Goal: Information Seeking & Learning: Learn about a topic

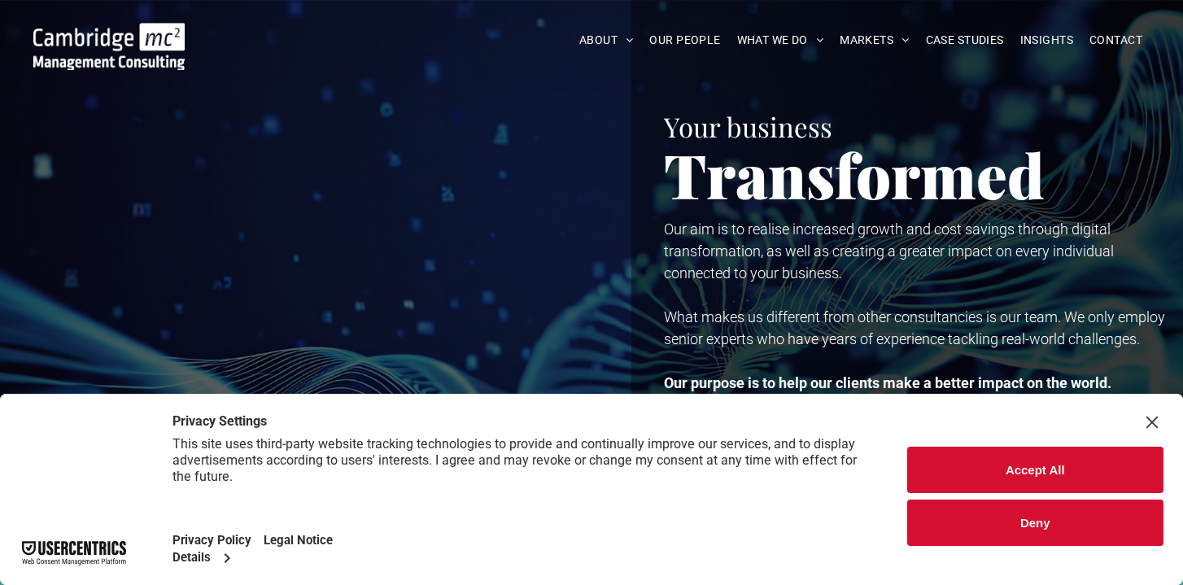
click at [1151, 425] on div "Close Layer" at bounding box center [1152, 422] width 23 height 23
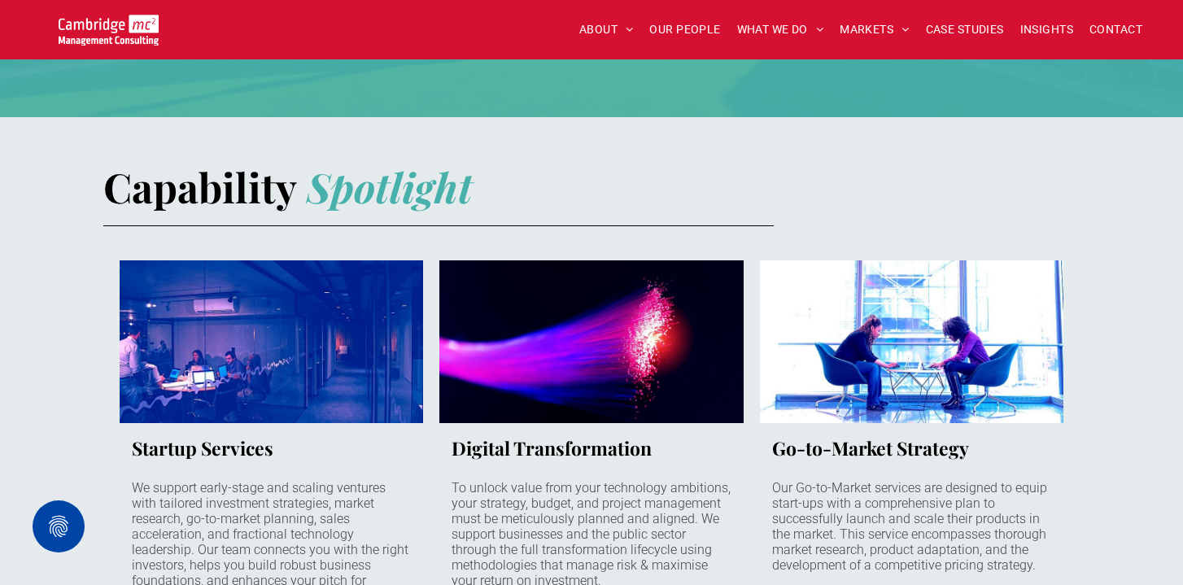
scroll to position [990, 0]
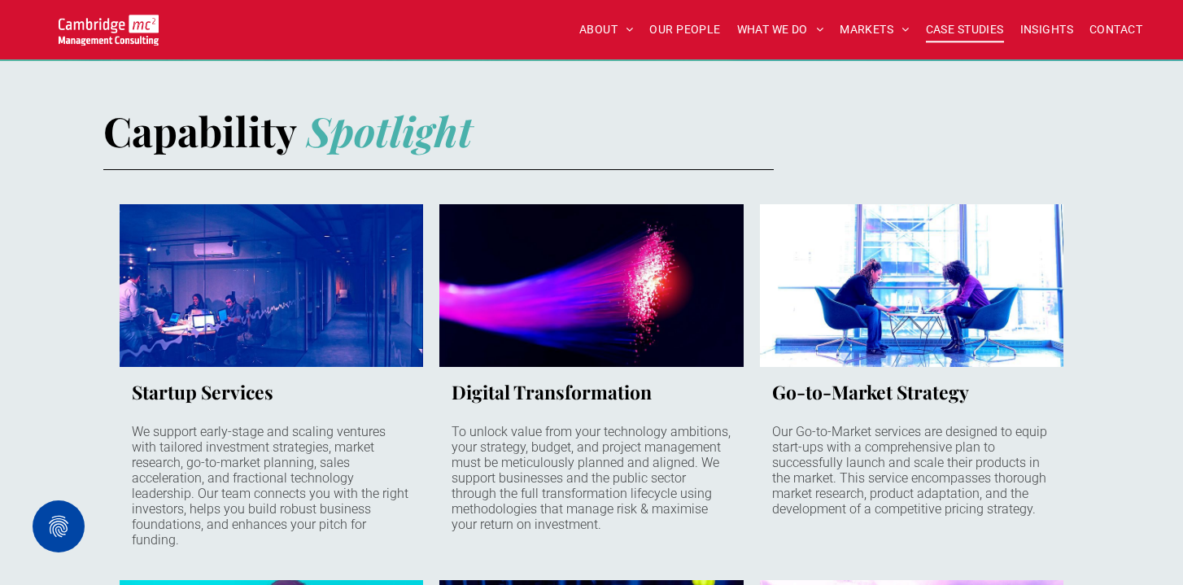
click at [985, 30] on span "CASE STUDIES" at bounding box center [965, 29] width 78 height 25
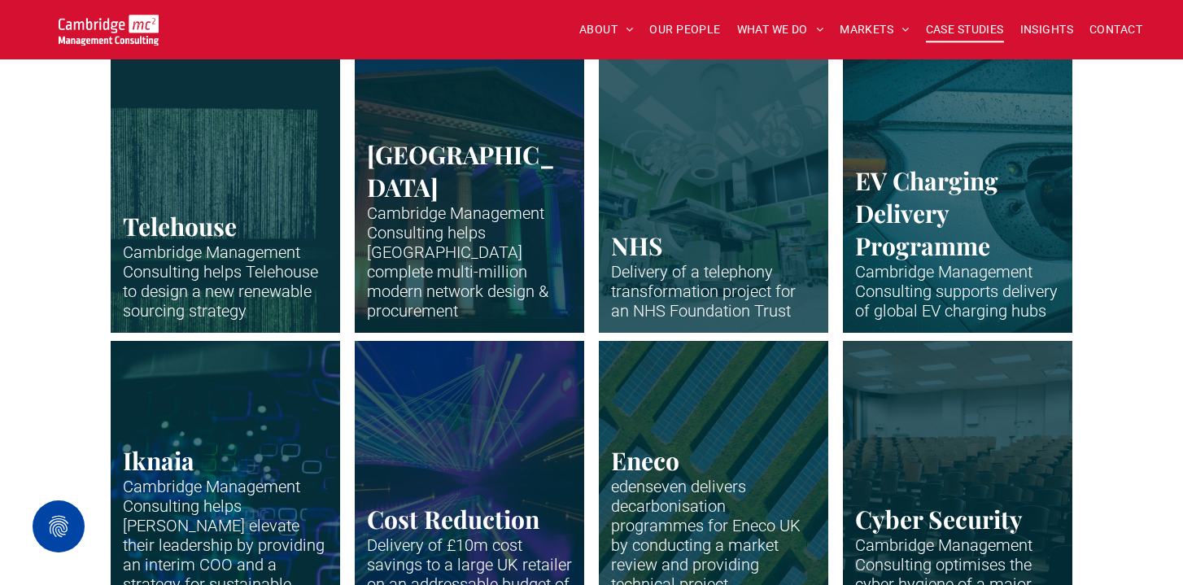
scroll to position [1393, 0]
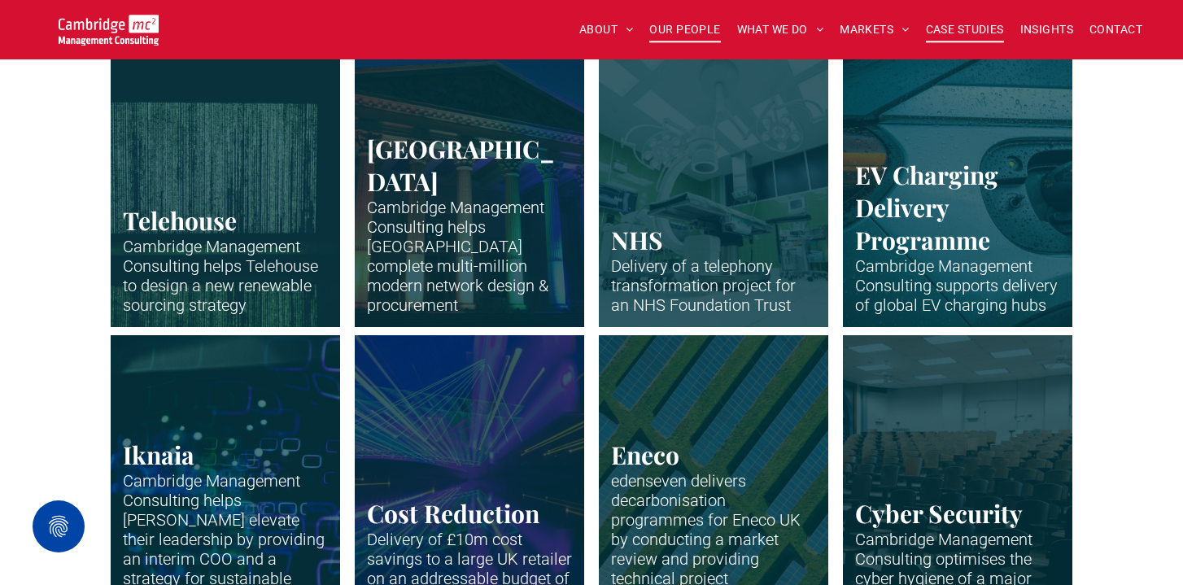
click at [699, 33] on span "OUR PEOPLE" at bounding box center [684, 29] width 71 height 25
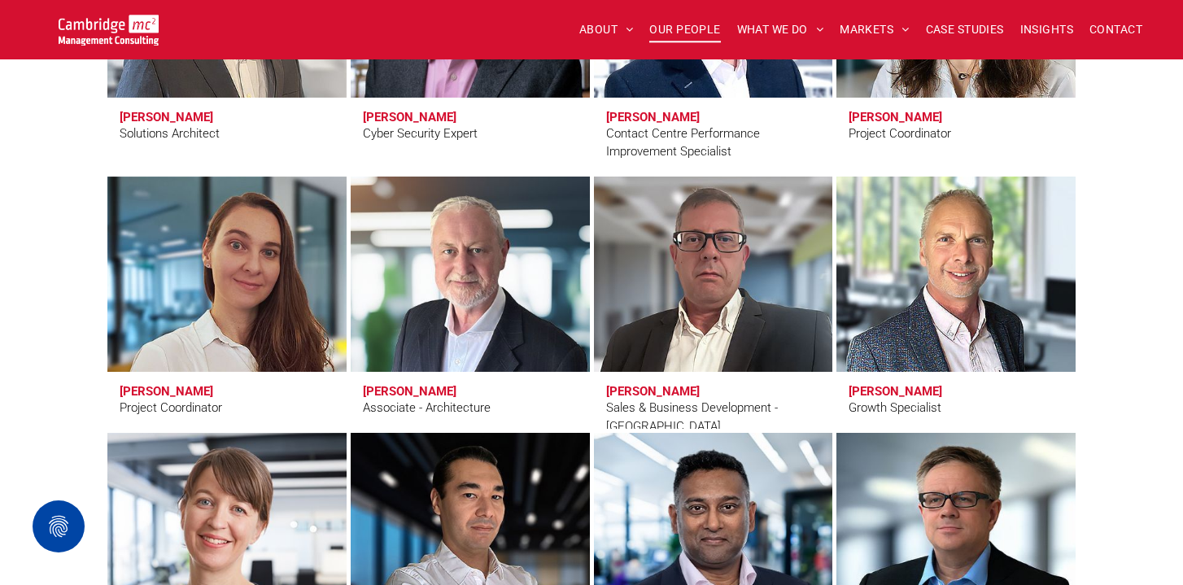
scroll to position [5121, 0]
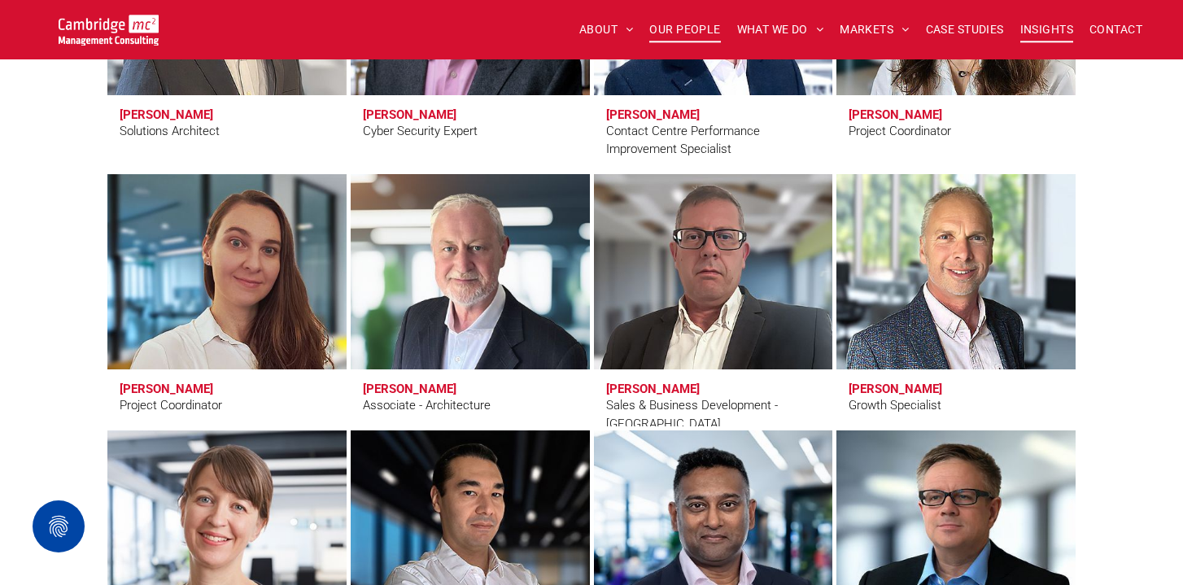
click at [1054, 41] on span "INSIGHTS" at bounding box center [1047, 29] width 53 height 25
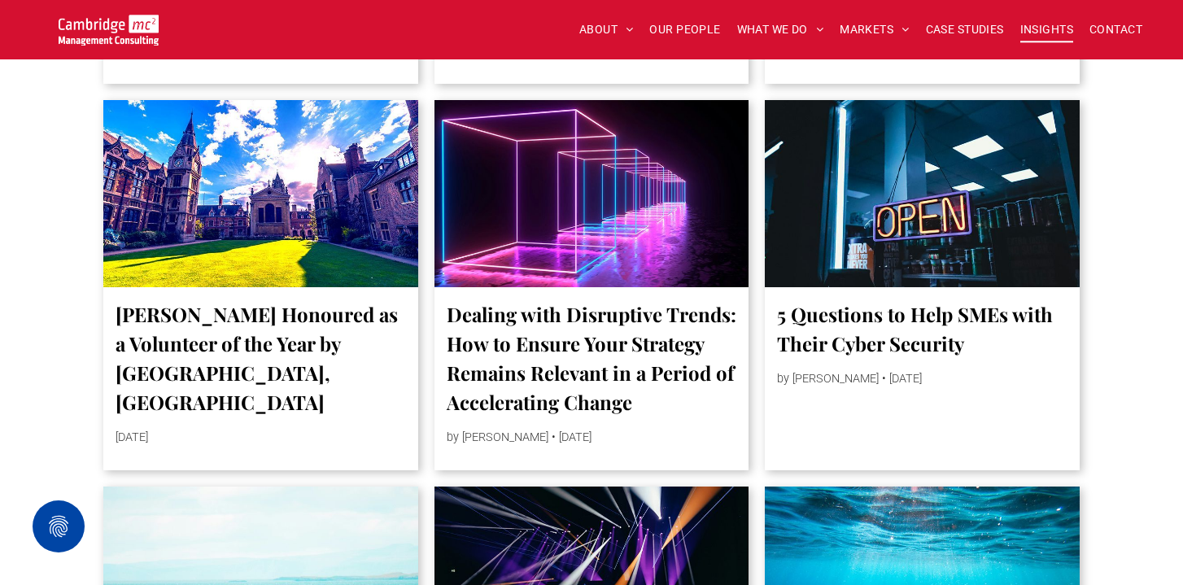
scroll to position [2113, 0]
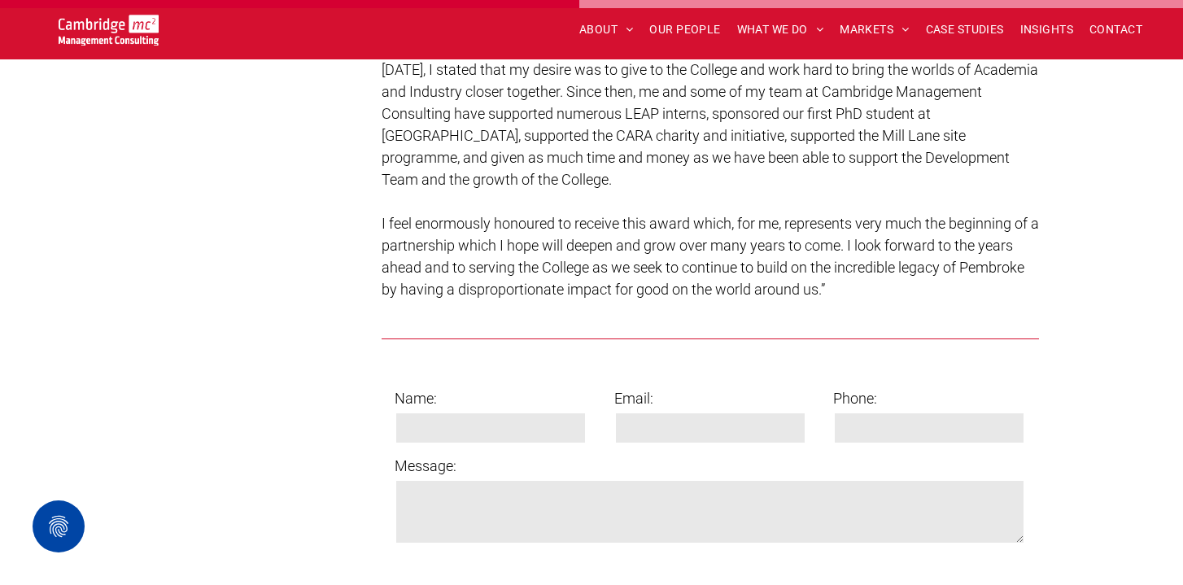
scroll to position [1881, 0]
